Goal: Information Seeking & Learning: Learn about a topic

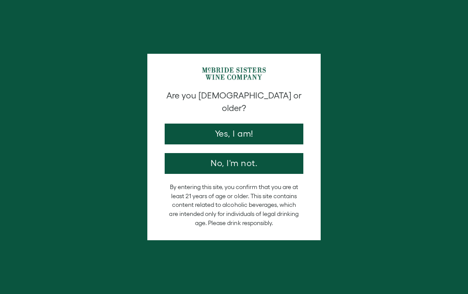
click at [235, 124] on button "Yes, I am!" at bounding box center [234, 134] width 139 height 21
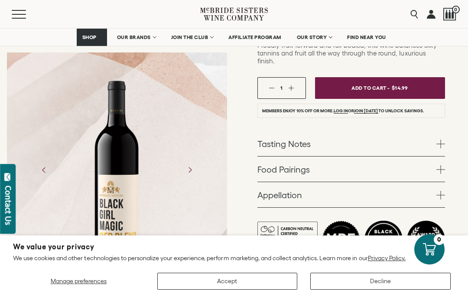
scroll to position [198, 0]
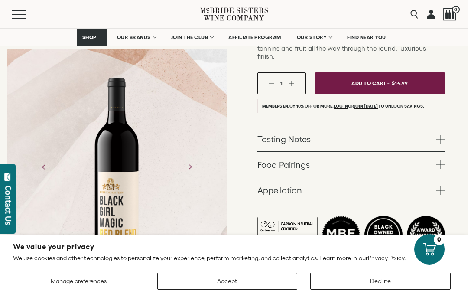
click at [434, 133] on link "Tasting Notes" at bounding box center [352, 138] width 188 height 25
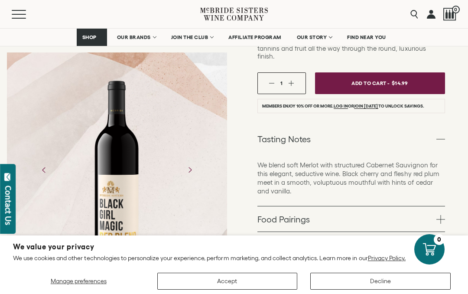
click at [438, 215] on span at bounding box center [441, 219] width 9 height 9
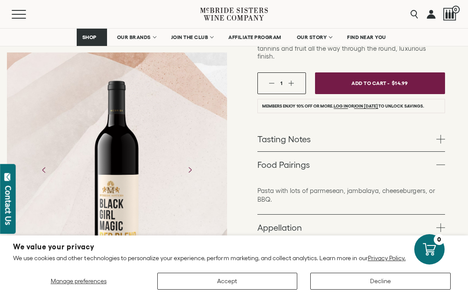
click at [441, 223] on span at bounding box center [441, 227] width 9 height 9
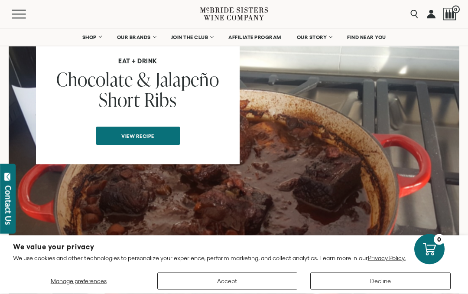
scroll to position [758, 0]
click at [139, 127] on span "View recipe" at bounding box center [137, 135] width 63 height 17
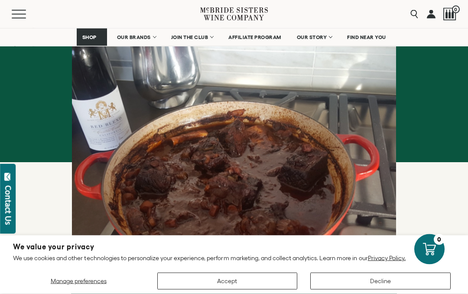
scroll to position [147, 0]
click at [129, 38] on span "OUR BRANDS" at bounding box center [134, 37] width 34 height 6
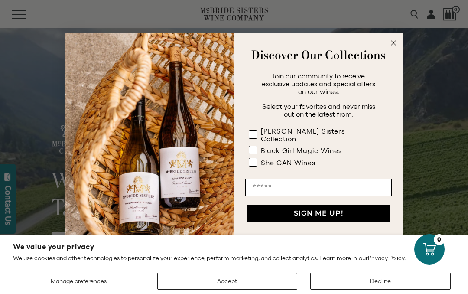
click at [256, 137] on rect "POPUP Form" at bounding box center [253, 134] width 8 height 8
click at [0, 0] on icon "POPUP Form" at bounding box center [0, 0] width 0 height 0
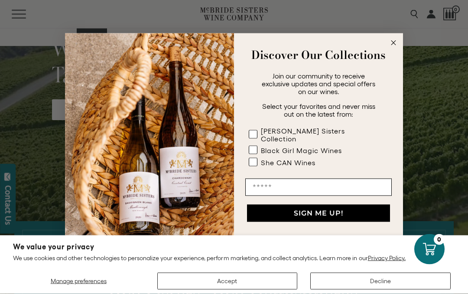
scroll to position [133, 0]
click at [391, 48] on circle "Close dialog" at bounding box center [394, 43] width 10 height 10
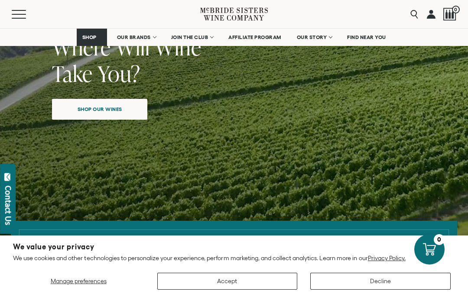
click at [85, 39] on span "SHOP" at bounding box center [89, 37] width 15 height 6
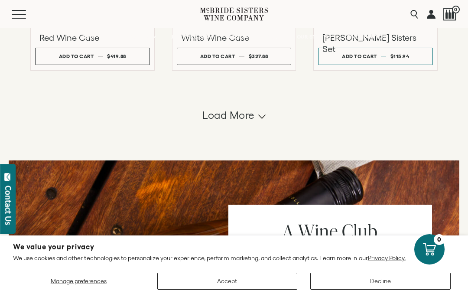
scroll to position [927, 0]
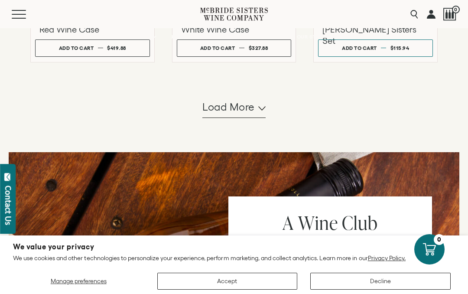
click at [257, 118] on button "Load more" at bounding box center [233, 107] width 63 height 21
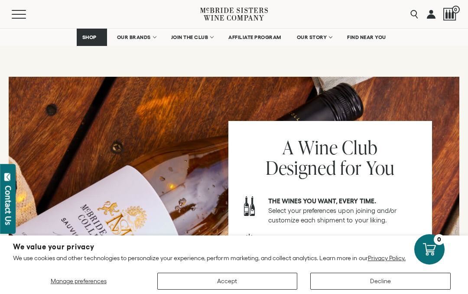
scroll to position [1912, 0]
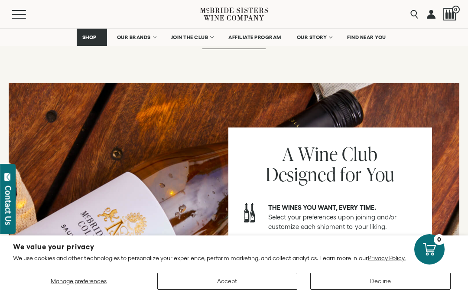
click at [259, 49] on button "Load more" at bounding box center [233, 38] width 63 height 21
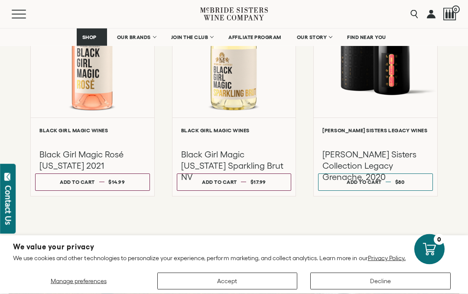
scroll to position [2602, 0]
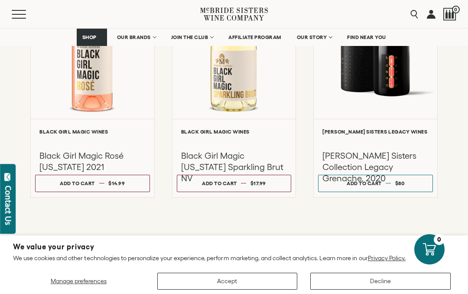
click at [396, 87] on div at bounding box center [376, 28] width 124 height 181
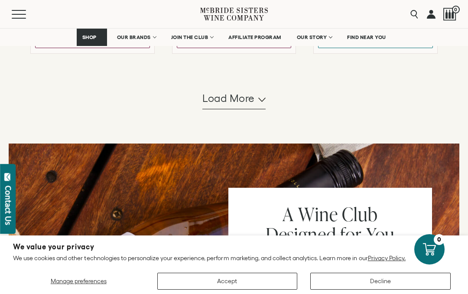
scroll to position [2729, 0]
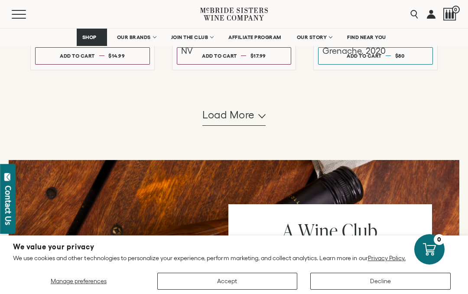
click at [251, 120] on span "Load more" at bounding box center [228, 115] width 52 height 15
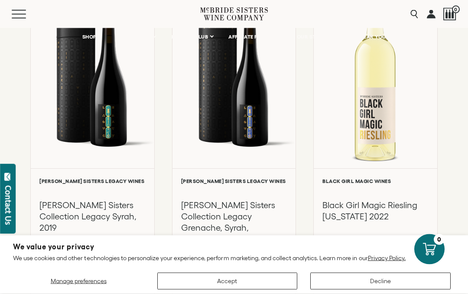
scroll to position [2836, 0]
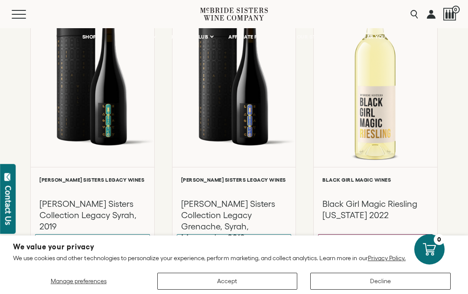
click at [96, 104] on div at bounding box center [93, 76] width 124 height 181
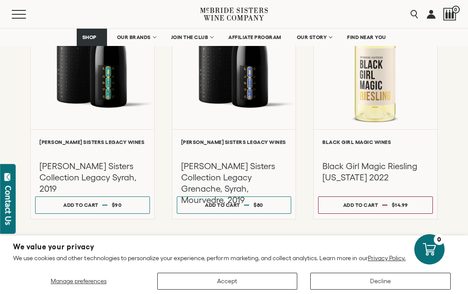
click at [241, 173] on h3 "[PERSON_NAME] Sisters Collection Legacy Grenache, Syrah, Mourvedre, 2019" at bounding box center [234, 182] width 106 height 45
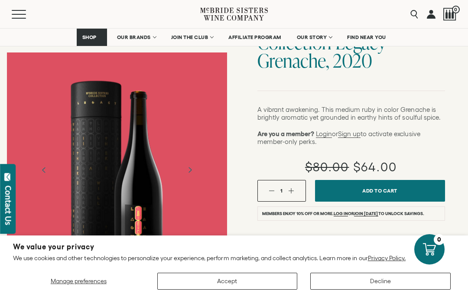
scroll to position [107, 0]
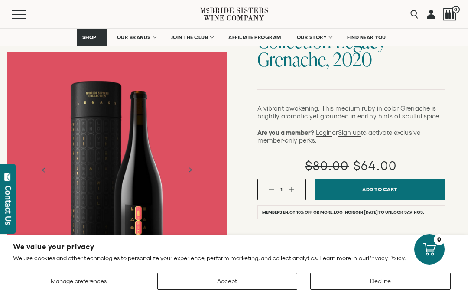
click at [437, 241] on span at bounding box center [441, 245] width 9 height 9
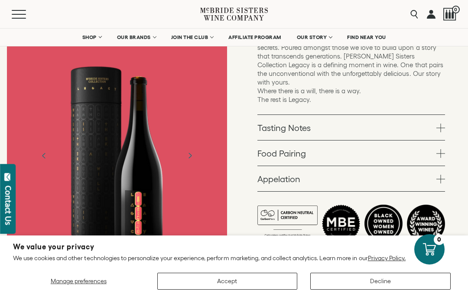
scroll to position [363, 0]
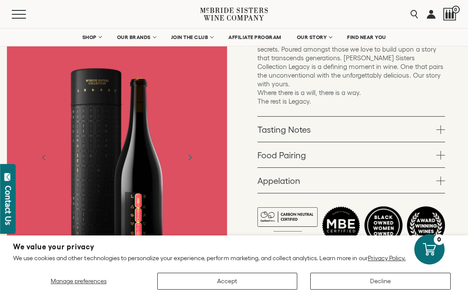
click at [439, 176] on span at bounding box center [441, 180] width 9 height 9
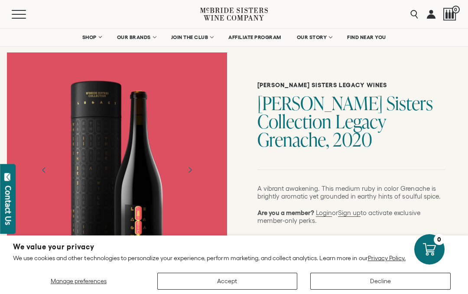
scroll to position [0, 0]
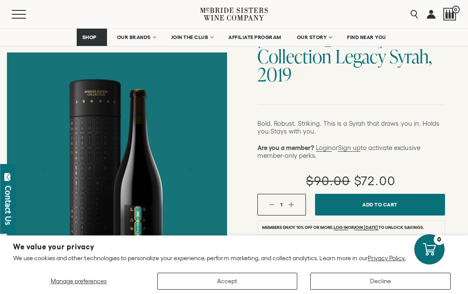
scroll to position [121, 0]
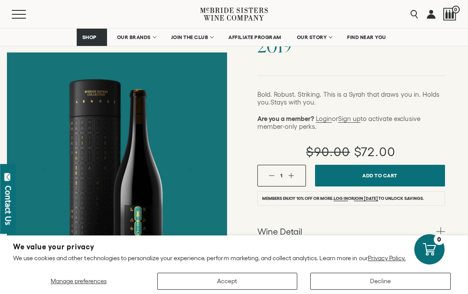
click at [460, 130] on div "McBride Sisters Legacy Wines McBride Sisters Collection Legacy Syrah, 2019 Bold…" at bounding box center [351, 180] width 234 height 458
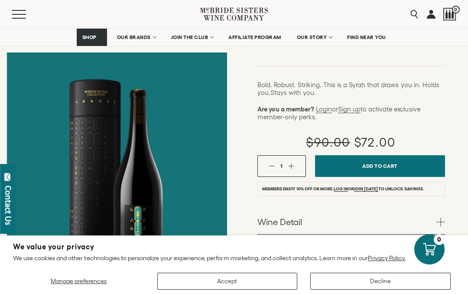
scroll to position [134, 0]
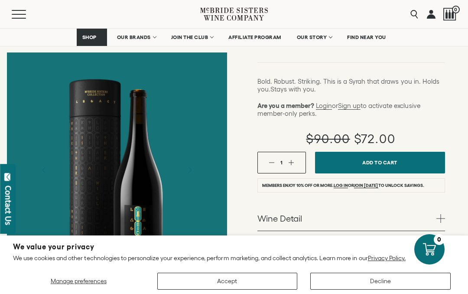
click at [441, 206] on link "Wine Detail" at bounding box center [352, 218] width 188 height 25
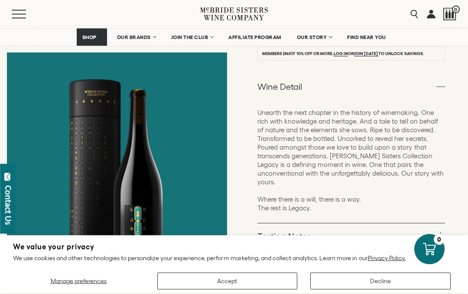
scroll to position [289, 0]
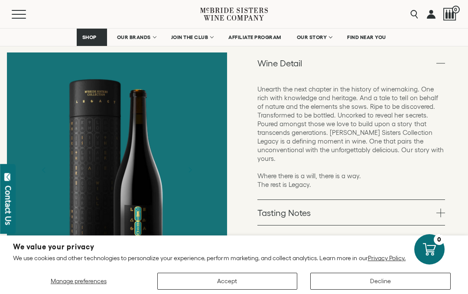
click at [445, 209] on span at bounding box center [441, 213] width 9 height 9
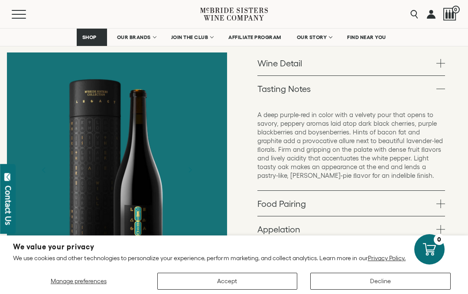
click at [437, 225] on span at bounding box center [441, 229] width 9 height 9
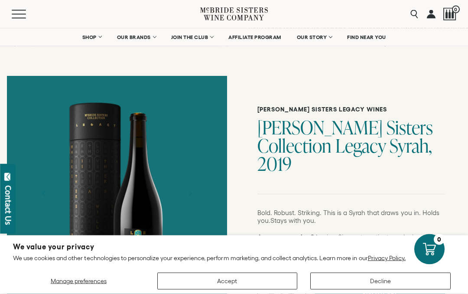
scroll to position [0, 0]
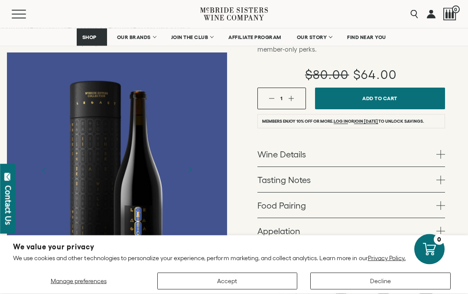
scroll to position [225, 0]
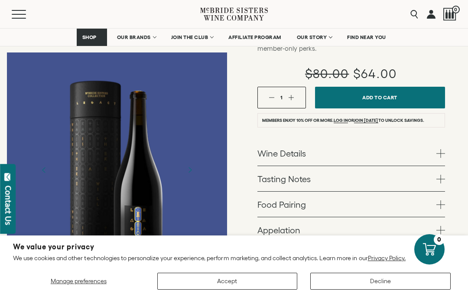
click at [439, 166] on link "Tasting Notes" at bounding box center [352, 178] width 188 height 25
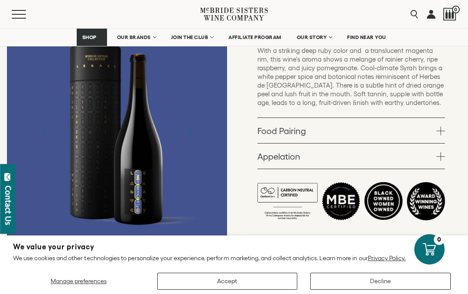
scroll to position [380, 0]
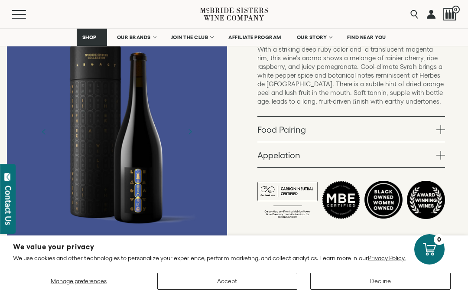
click at [445, 142] on link "Appelation" at bounding box center [352, 154] width 188 height 25
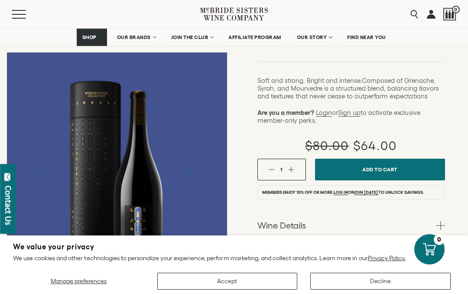
scroll to position [133, 0]
